Goal: Information Seeking & Learning: Learn about a topic

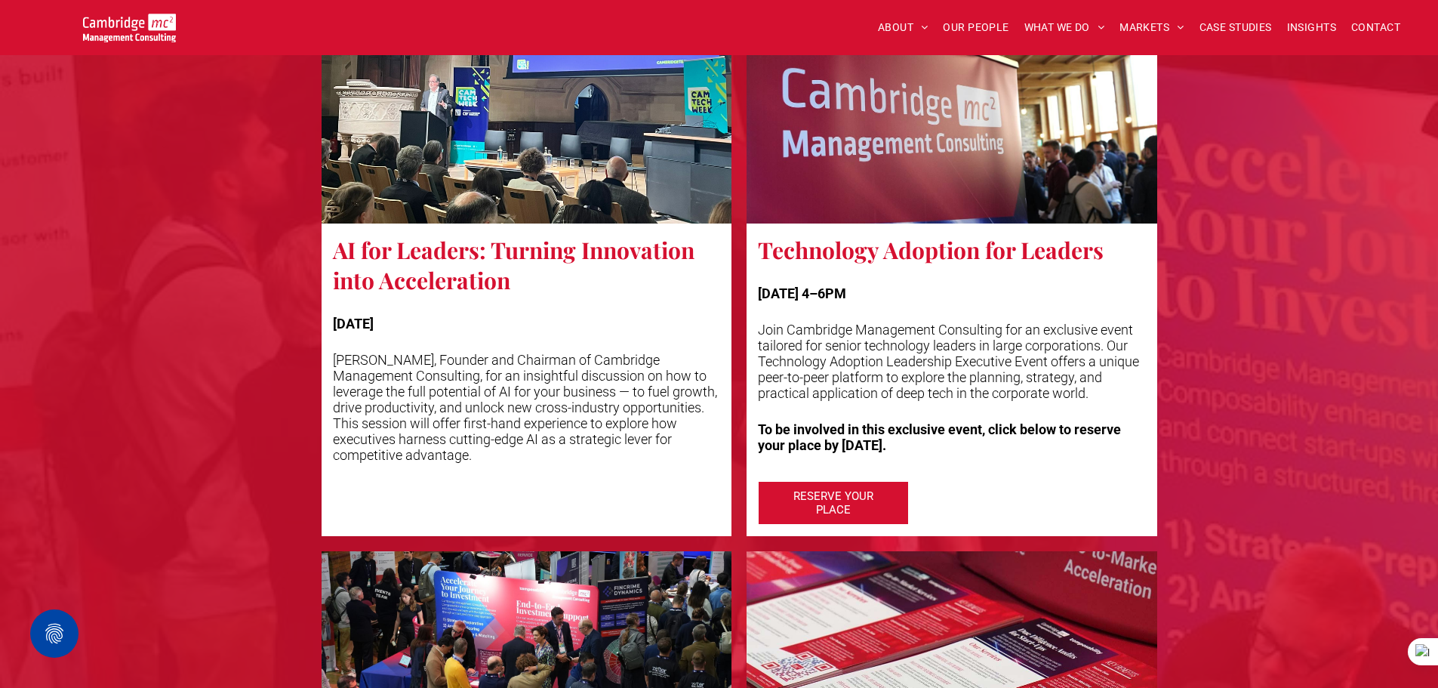
scroll to position [2265, 0]
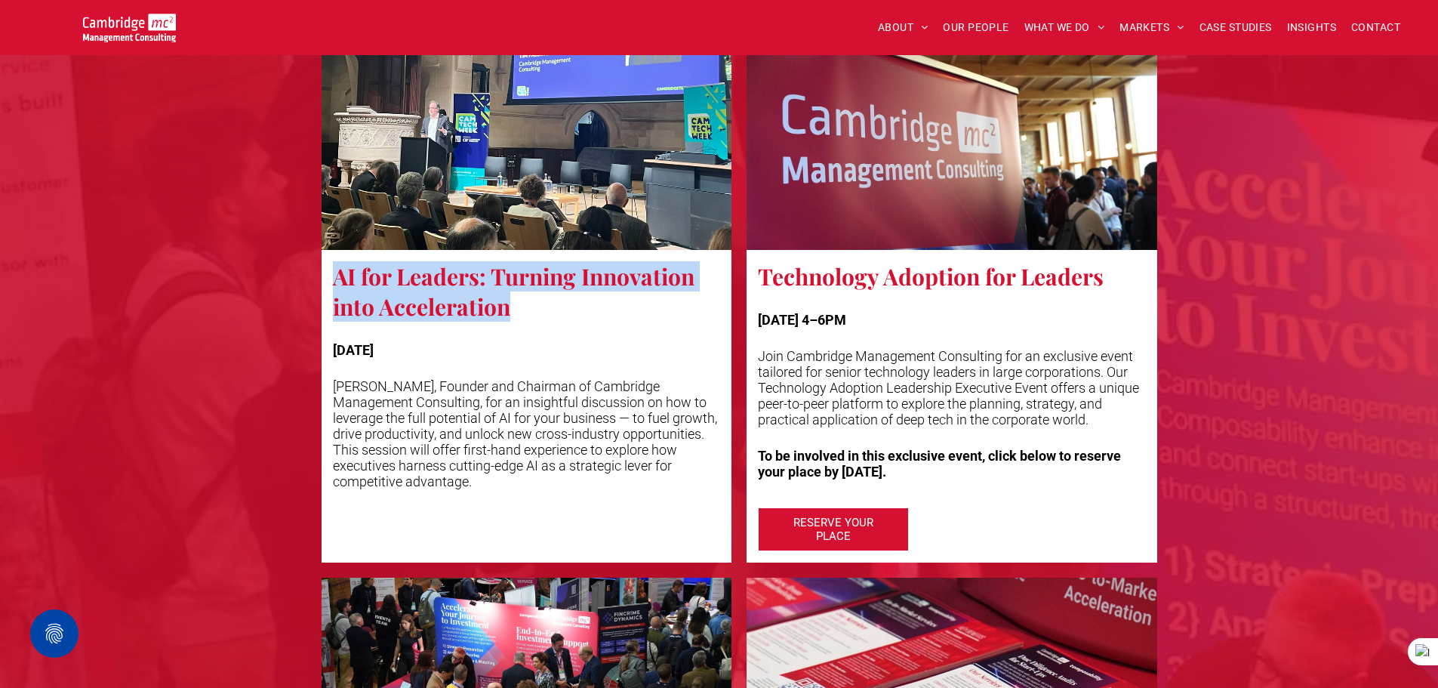
drag, startPoint x: 334, startPoint y: 281, endPoint x: 558, endPoint y: 320, distance: 226.9
click at [558, 320] on h3 "AI for Leaders: Turning Innovation into Acceleration" at bounding box center [527, 291] width 388 height 60
copy h3 "AI for Leaders: Turning Innovation into Acceleration"
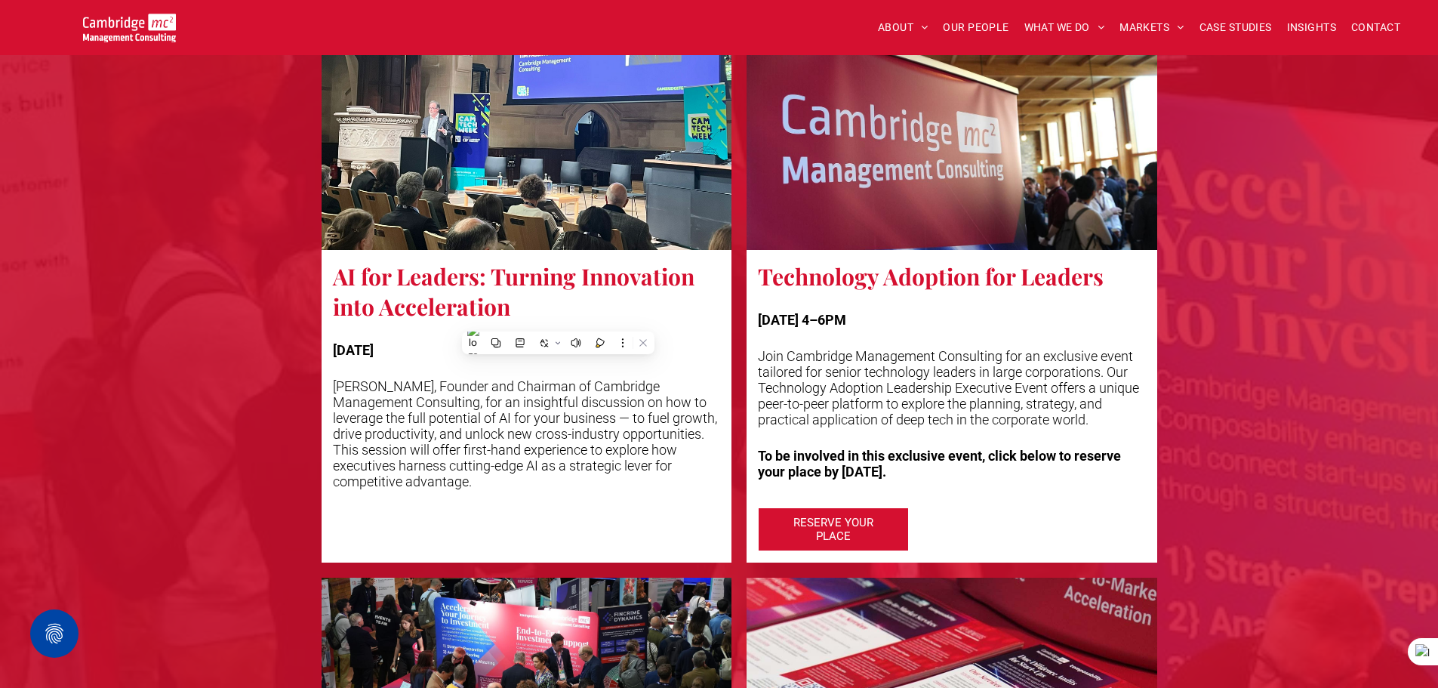
drag, startPoint x: 334, startPoint y: 390, endPoint x: 494, endPoint y: 518, distance: 204.5
click at [494, 518] on span "AI for Leaders: Turning Innovation into Acceleration TUESDAY Join Tim Passingha…" at bounding box center [527, 406] width 411 height 313
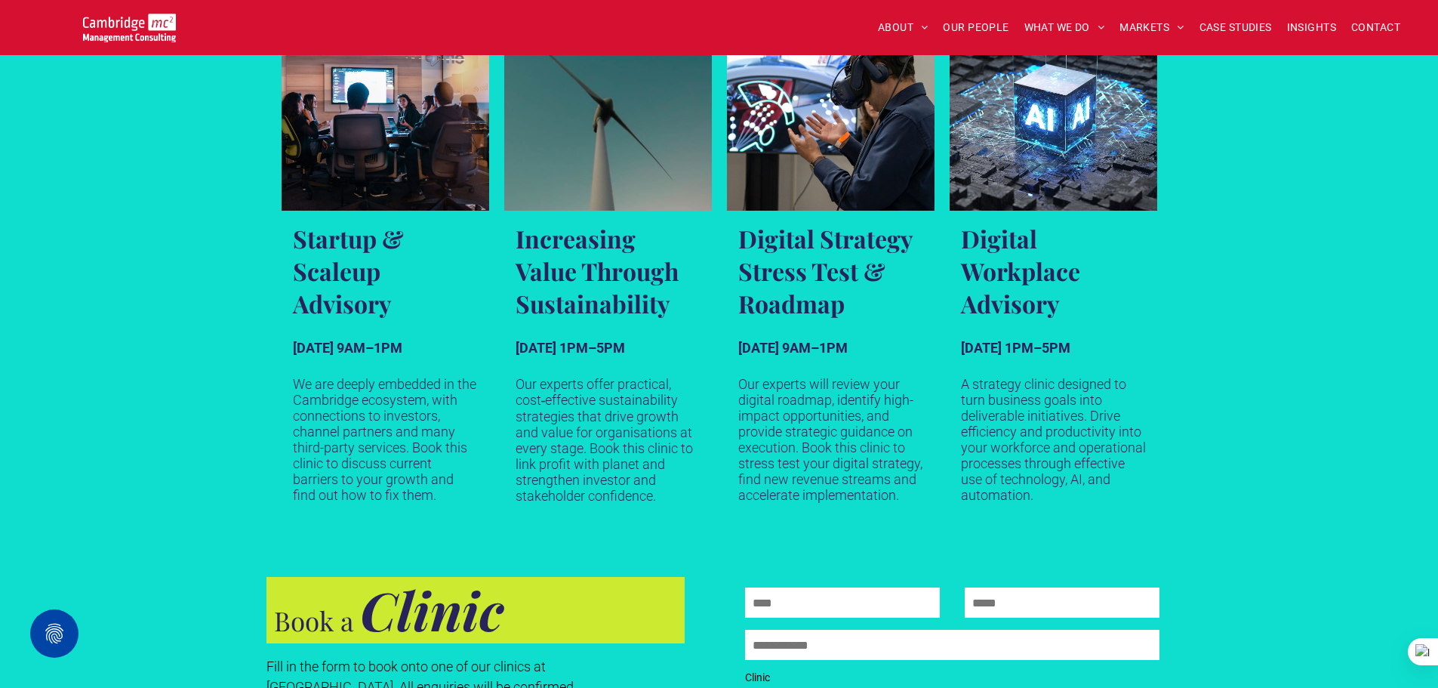
scroll to position [906, 0]
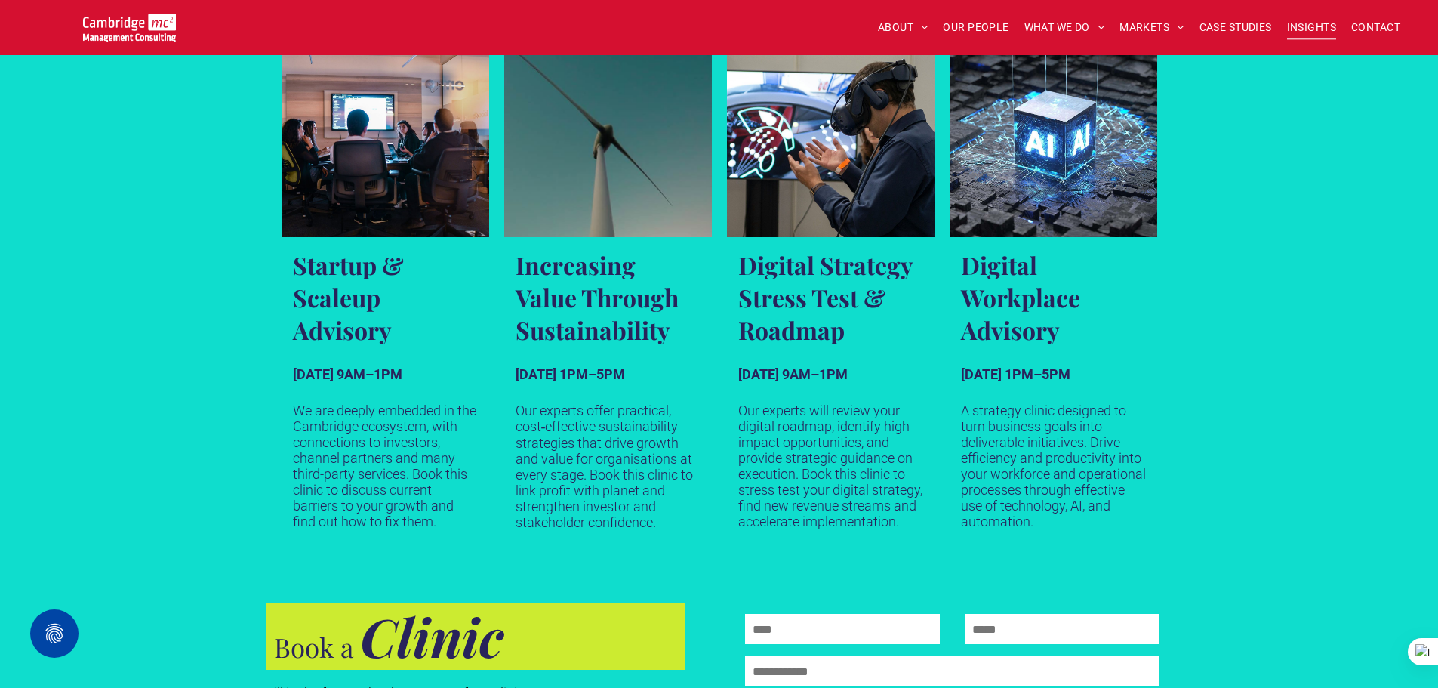
click at [1304, 30] on span "INSIGHTS" at bounding box center [1311, 27] width 49 height 23
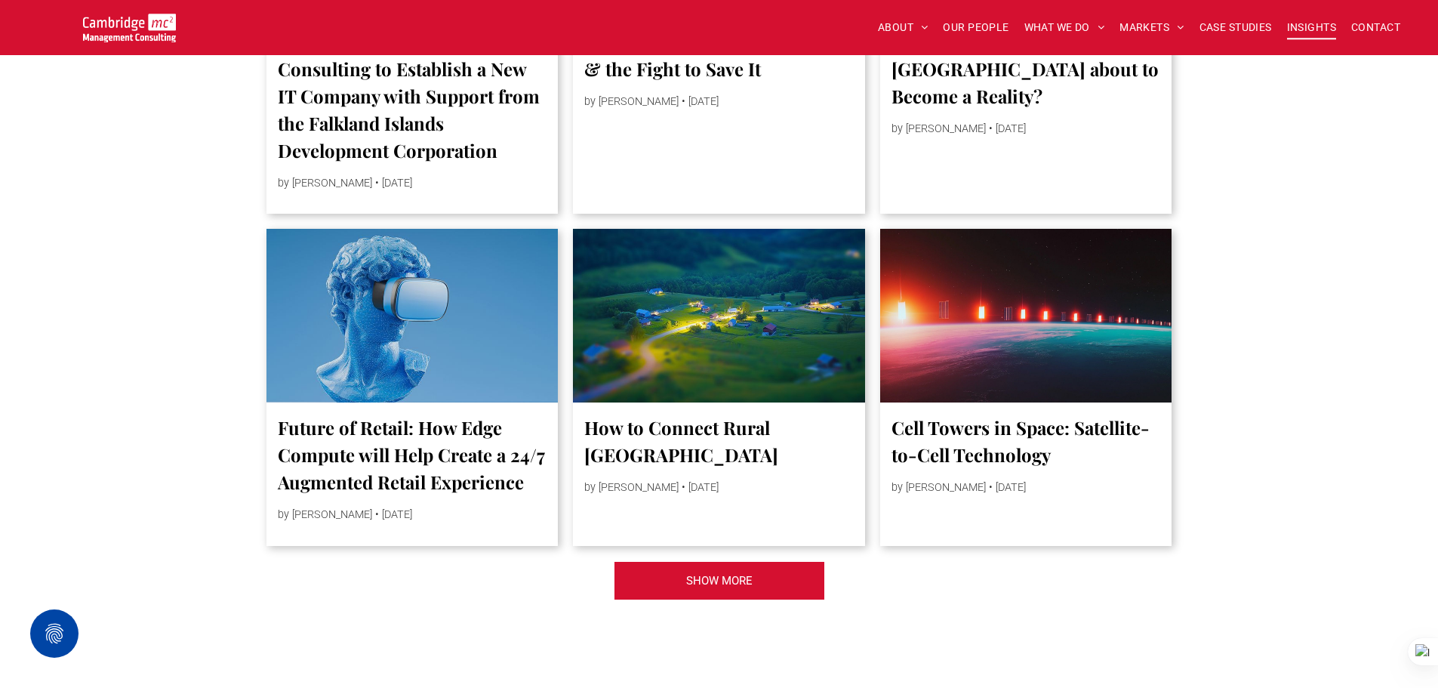
scroll to position [3397, 0]
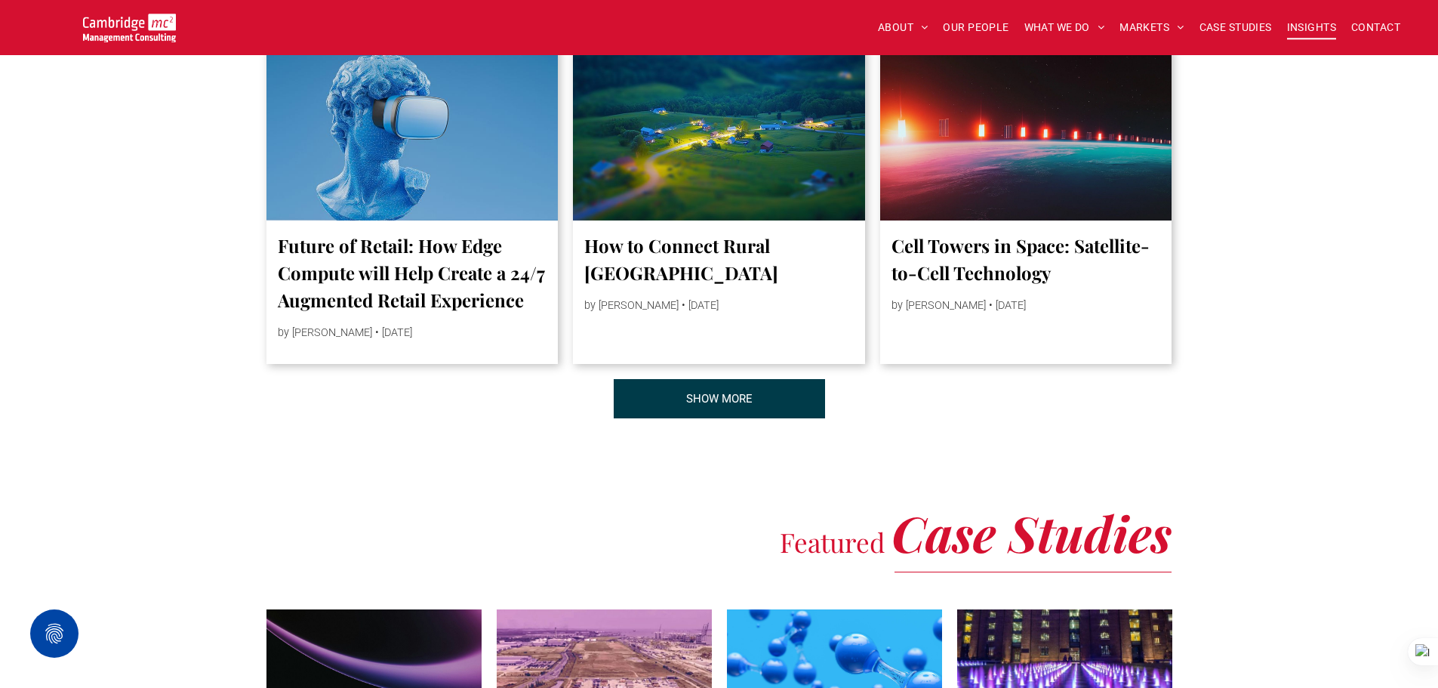
click at [751, 408] on span "SHOW MORE" at bounding box center [719, 399] width 66 height 38
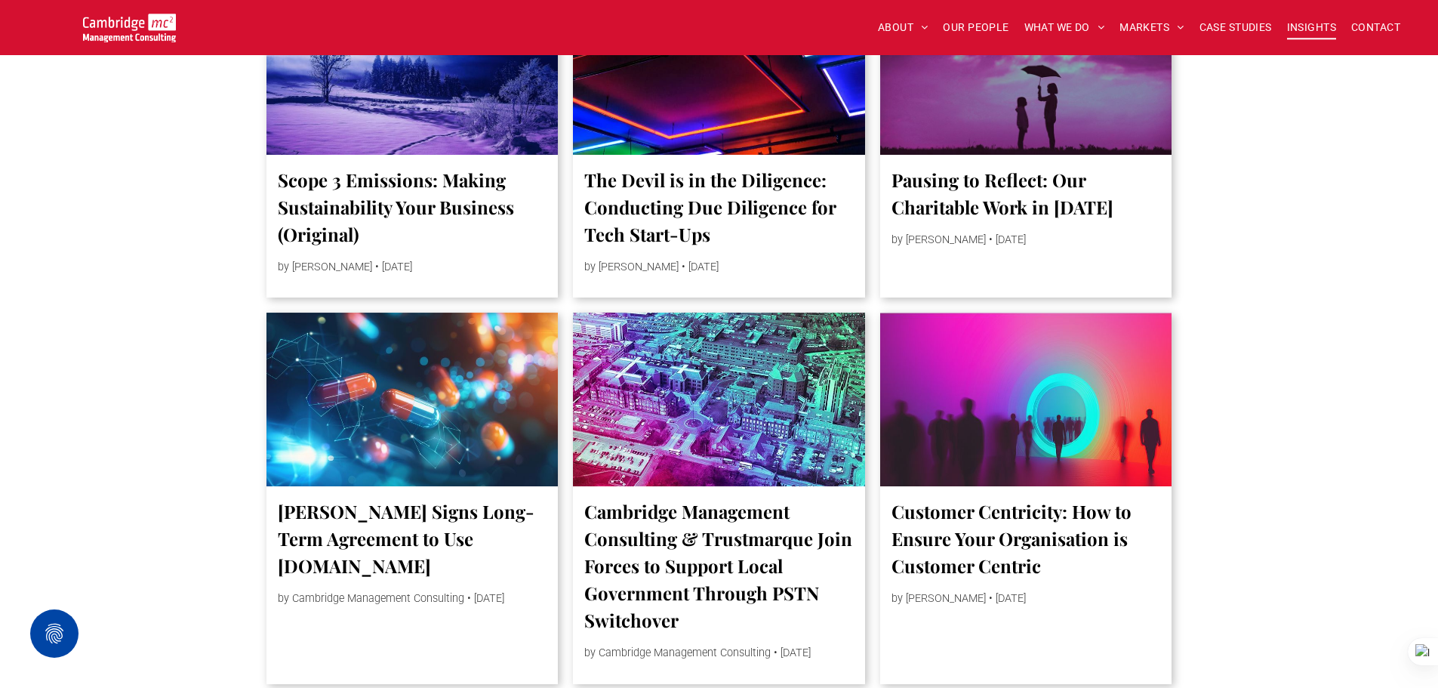
scroll to position [5813, 0]
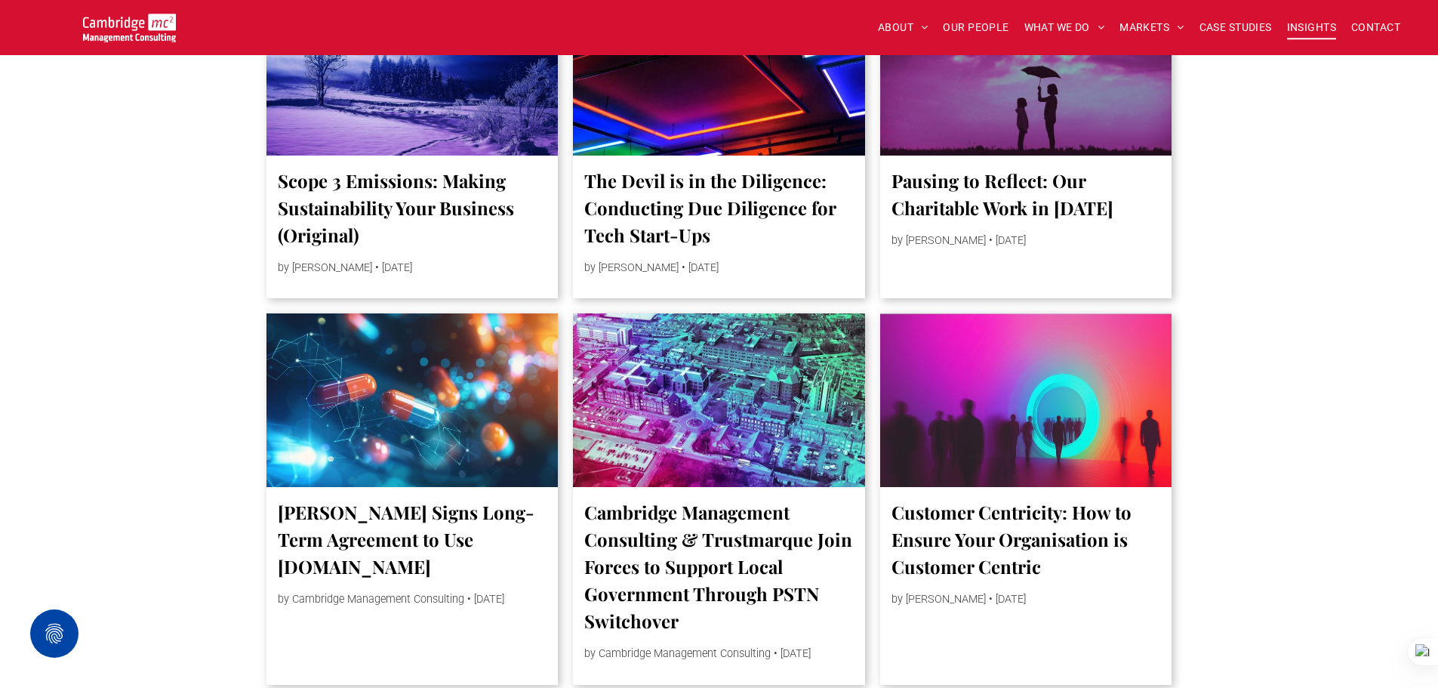
click at [389, 215] on link "Scope 3 Emissions: Making Sustainability Your Business (Original)" at bounding box center [412, 208] width 269 height 82
click at [412, 245] on link "Scope 3 Emissions: Making Sustainability Your Business (Original)" at bounding box center [412, 208] width 269 height 82
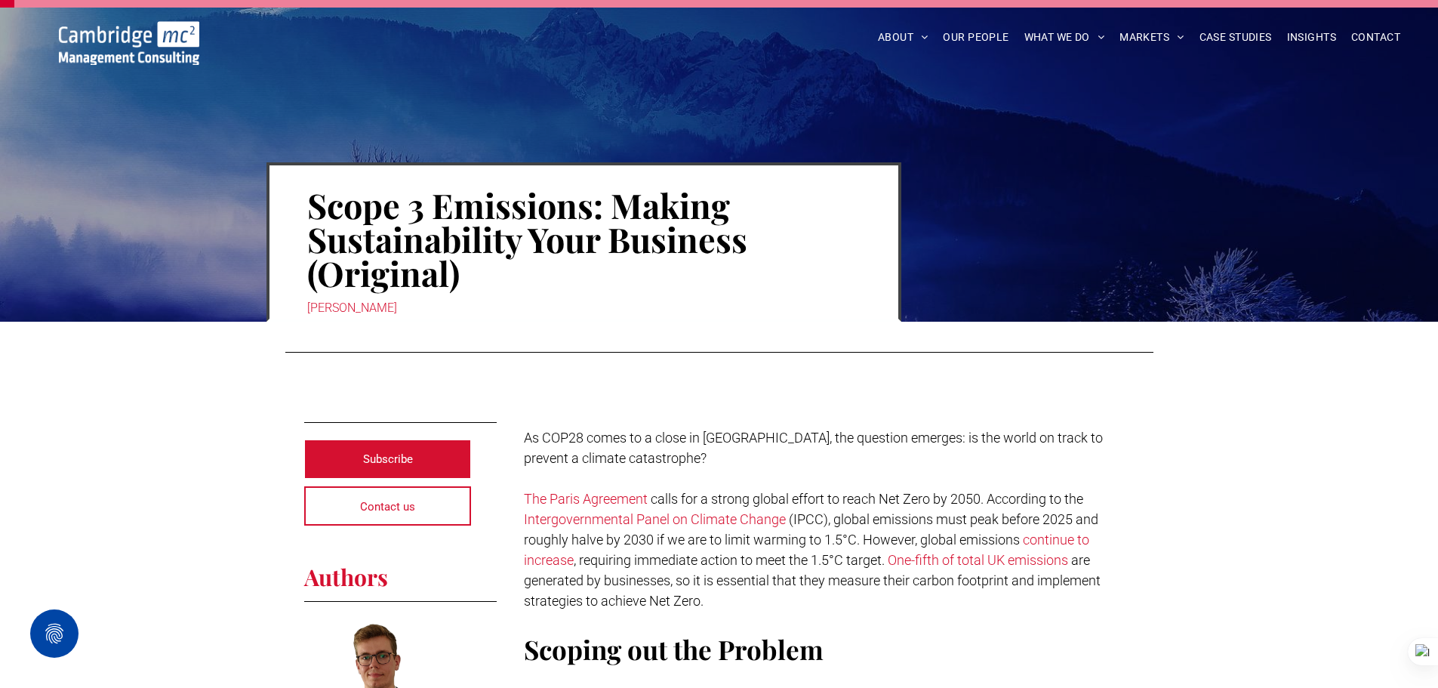
scroll to position [75, 0]
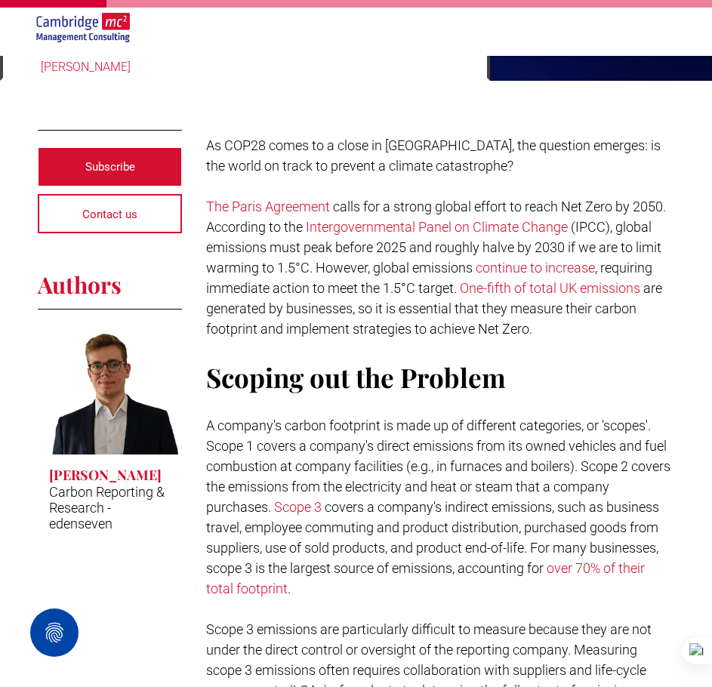
scroll to position [226, 0]
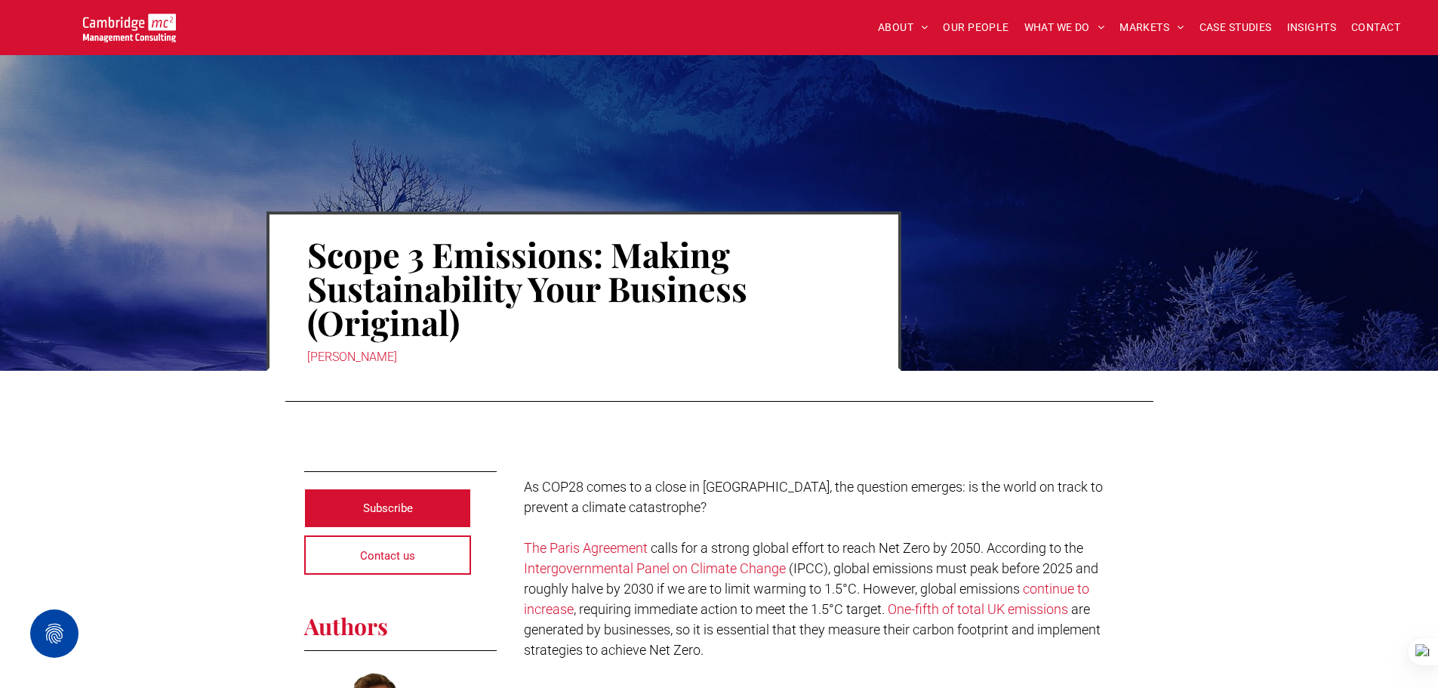
scroll to position [226, 0]
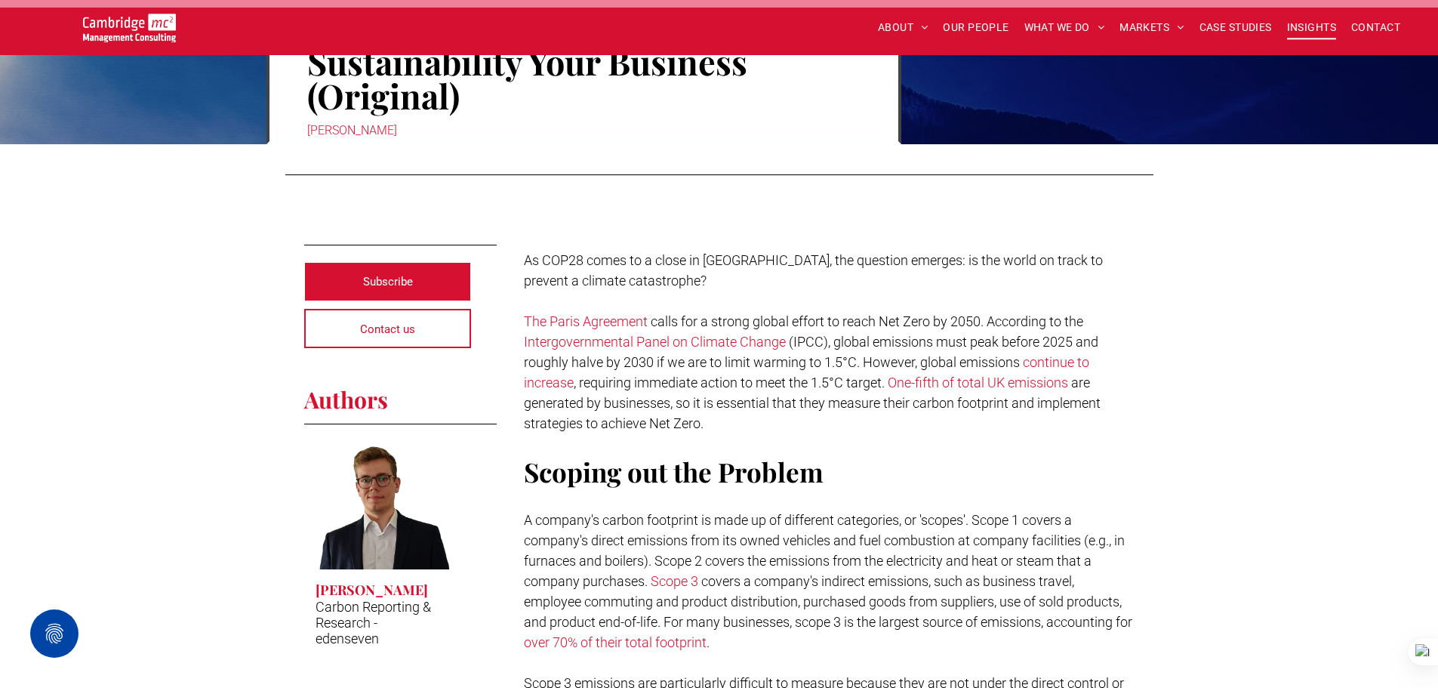
click at [1312, 25] on span "INSIGHTS" at bounding box center [1311, 27] width 49 height 23
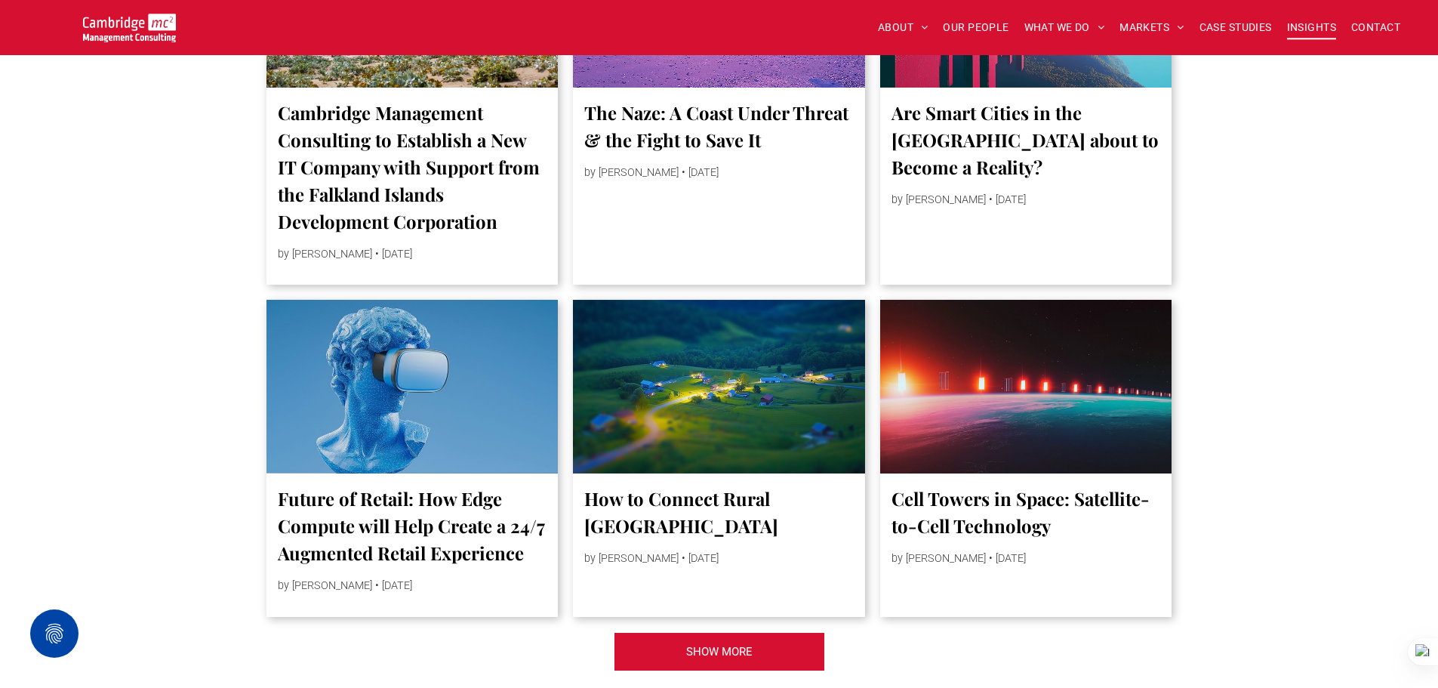
scroll to position [3170, 0]
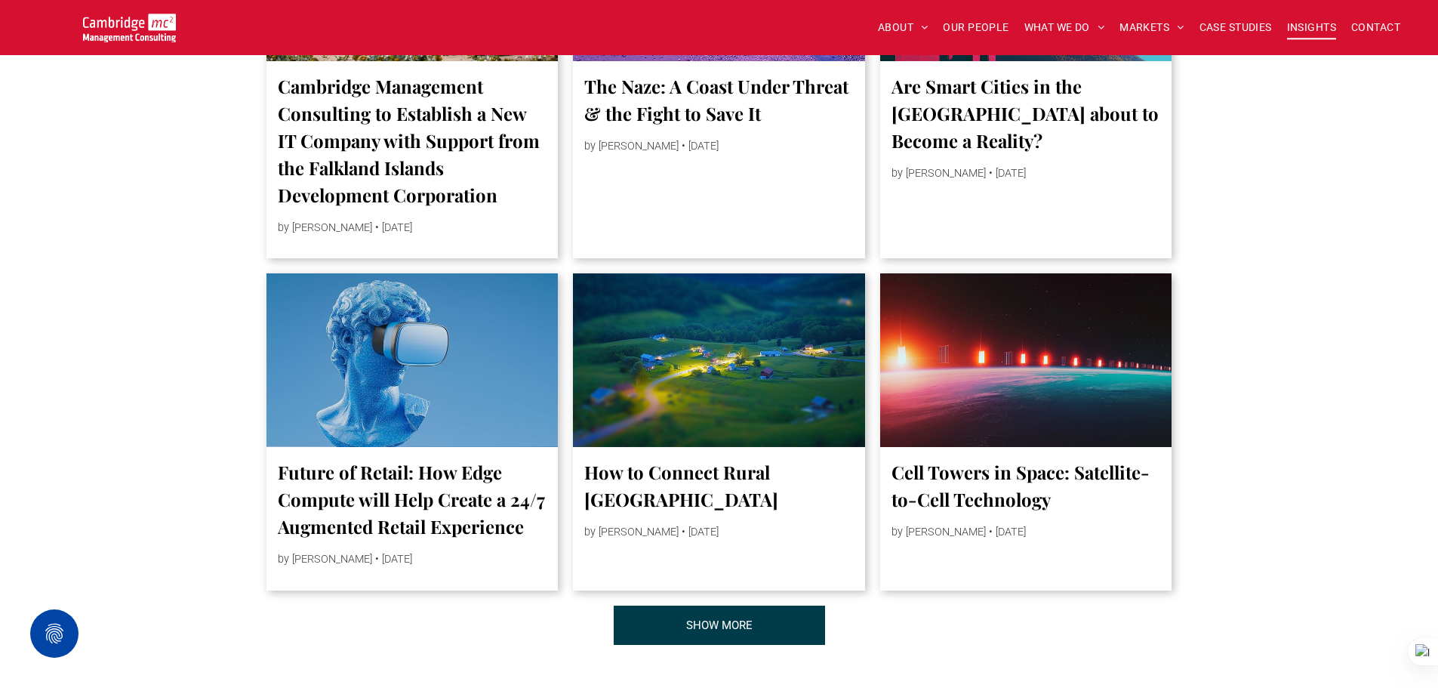
click at [767, 645] on link "SHOW MORE" at bounding box center [719, 624] width 211 height 39
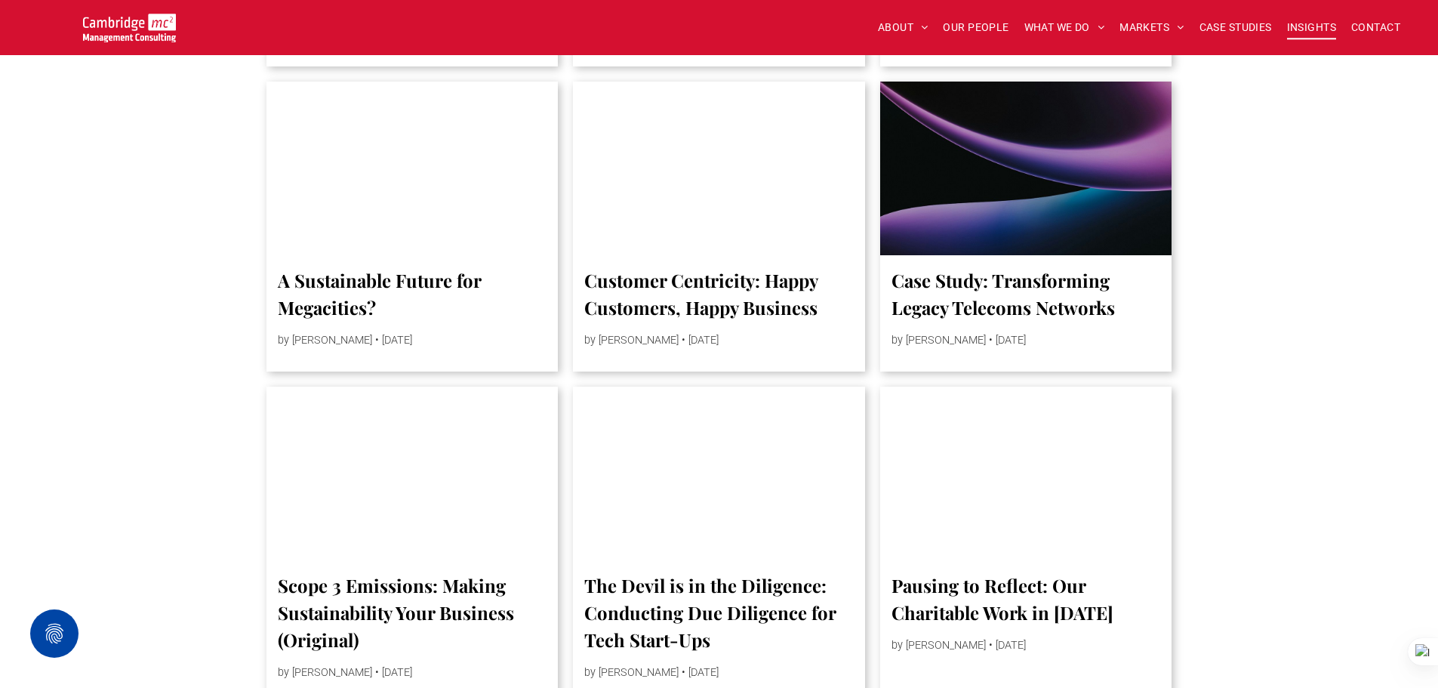
scroll to position [5435, 0]
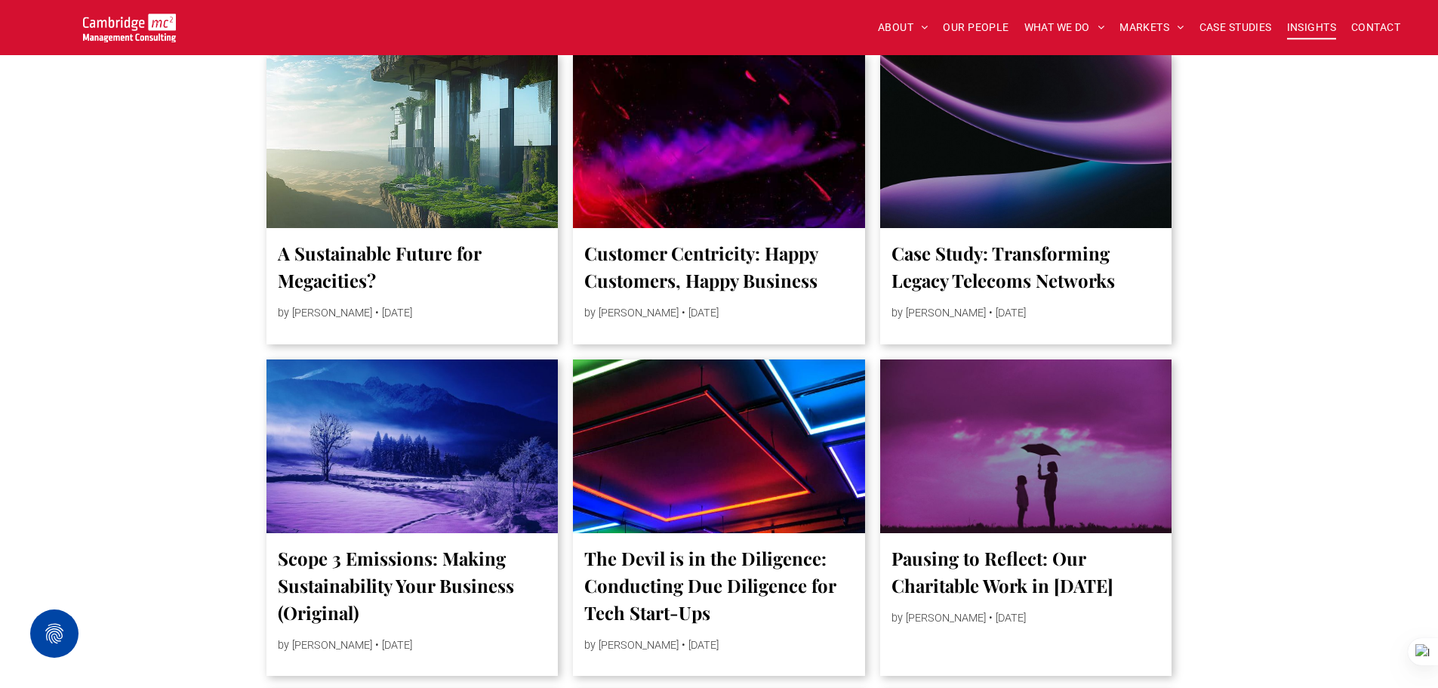
click at [755, 602] on link "The Devil is in the Diligence: Conducting Due Diligence for Tech Start-Ups" at bounding box center [718, 585] width 269 height 82
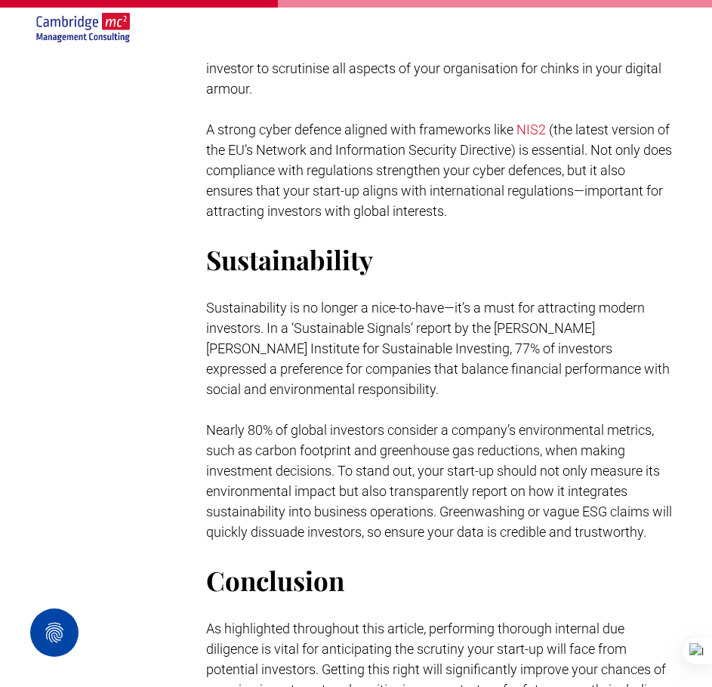
scroll to position [1736, 0]
